Goal: Information Seeking & Learning: Learn about a topic

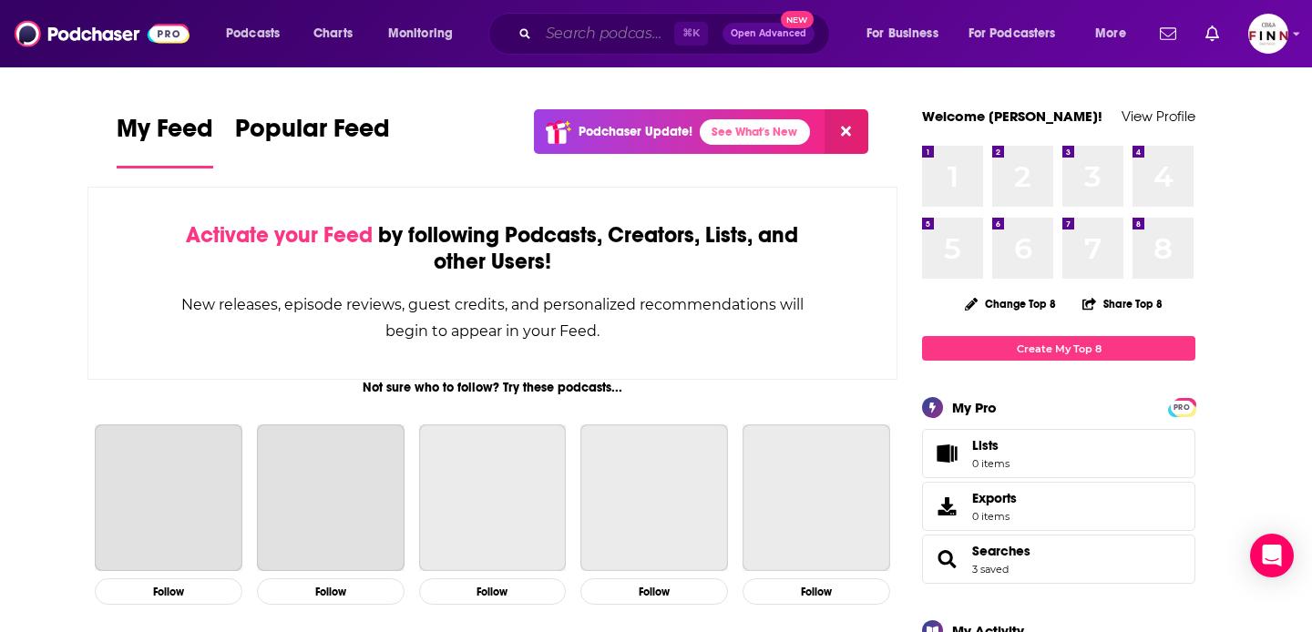
click at [593, 27] on input "Search podcasts, credits, & more..." at bounding box center [606, 33] width 136 height 29
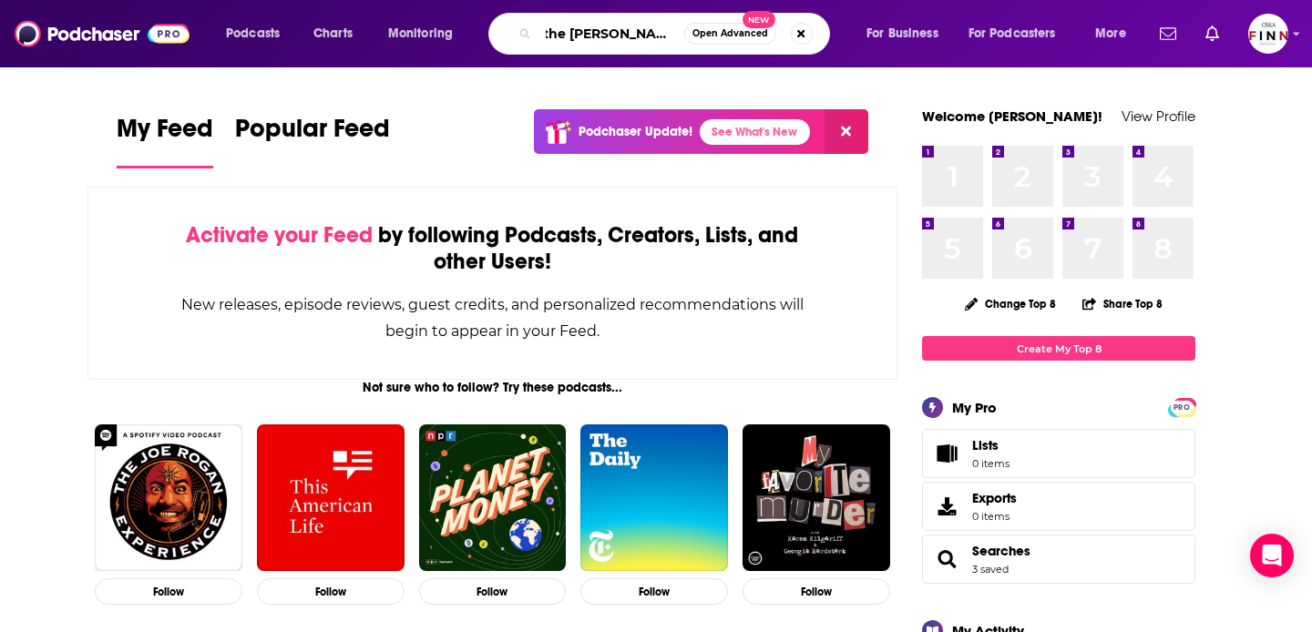
scroll to position [0, 23]
type input "the [PERSON_NAME] show"
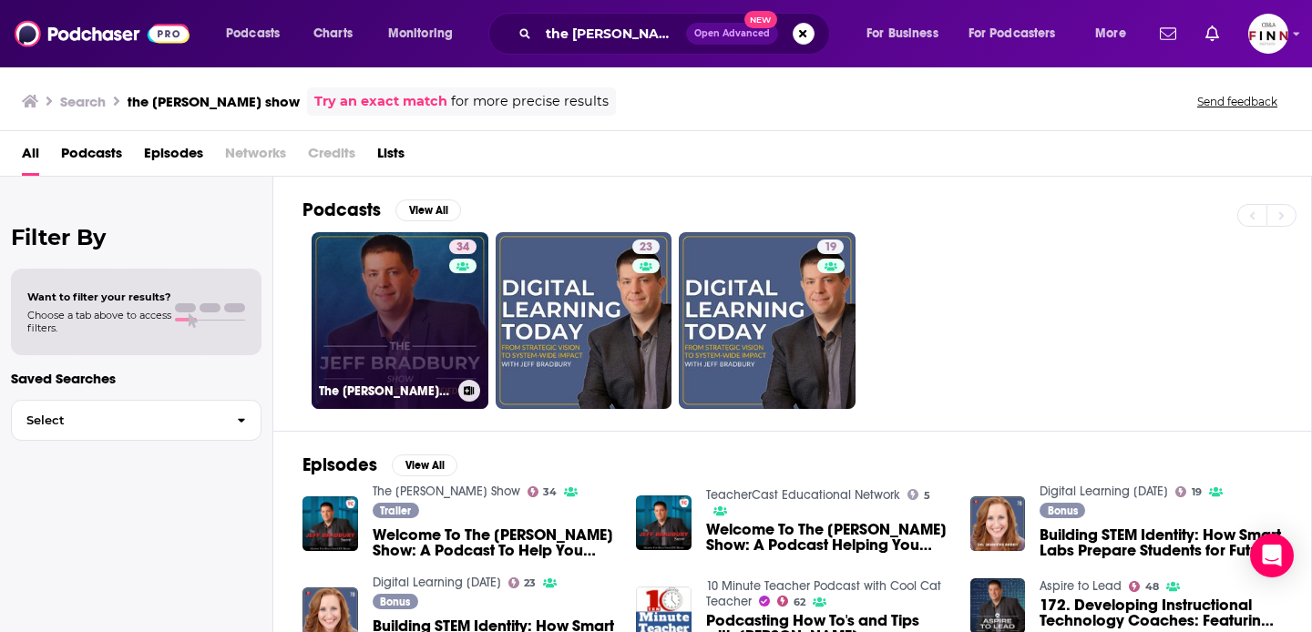
click at [401, 309] on link "34 The [PERSON_NAME] Show" at bounding box center [400, 320] width 177 height 177
